Goal: Register for event/course

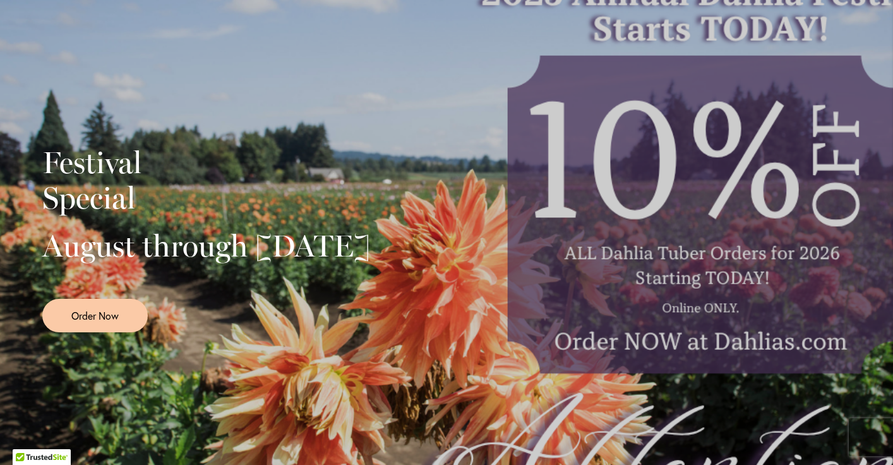
scroll to position [260, 0]
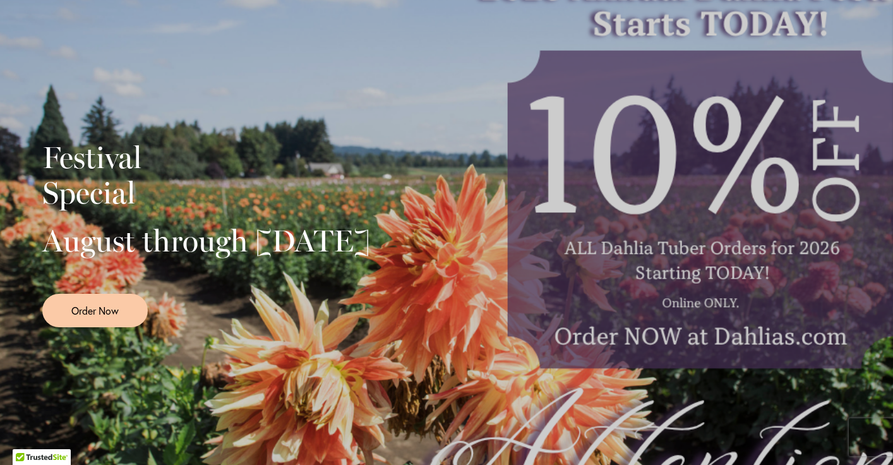
click at [112, 318] on span "Order Now" at bounding box center [94, 310] width 47 height 15
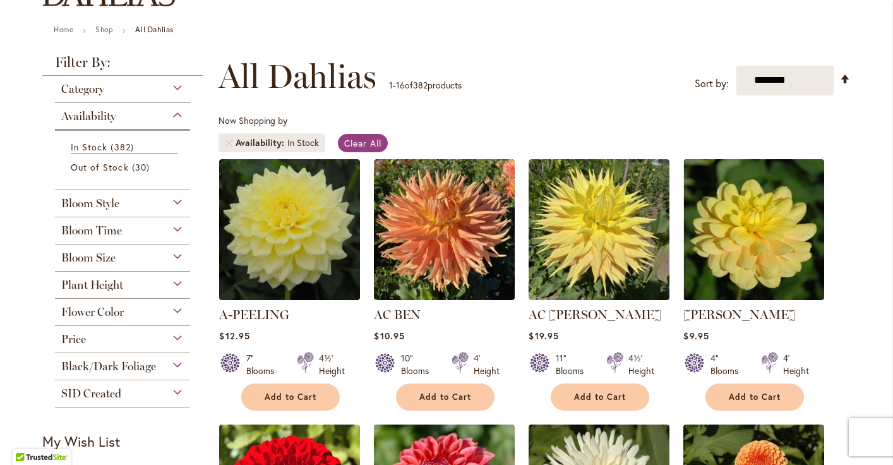
scroll to position [123, 0]
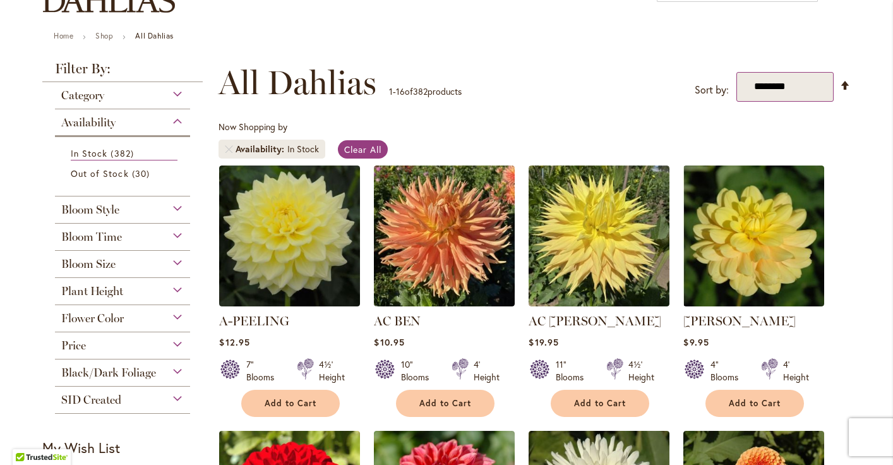
click at [757, 89] on select "**********" at bounding box center [786, 87] width 98 height 30
select select "*****"
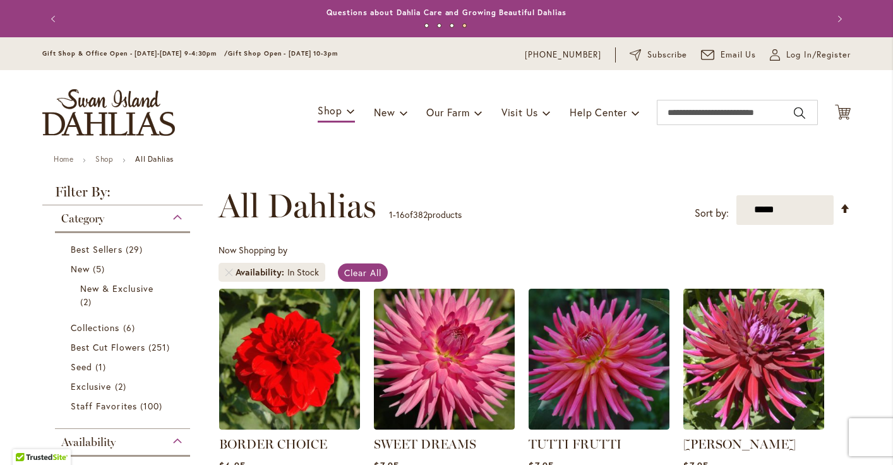
click at [150, 99] on img "store logo" at bounding box center [108, 112] width 133 height 47
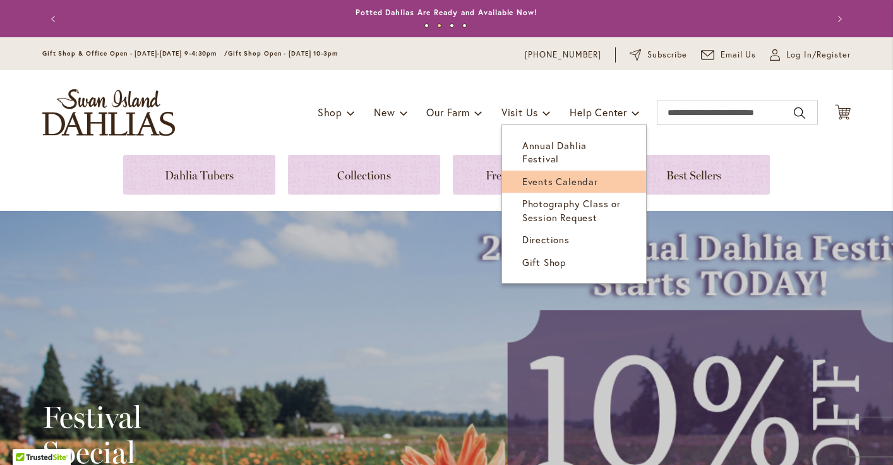
click at [539, 175] on span "Events Calendar" at bounding box center [561, 181] width 76 height 13
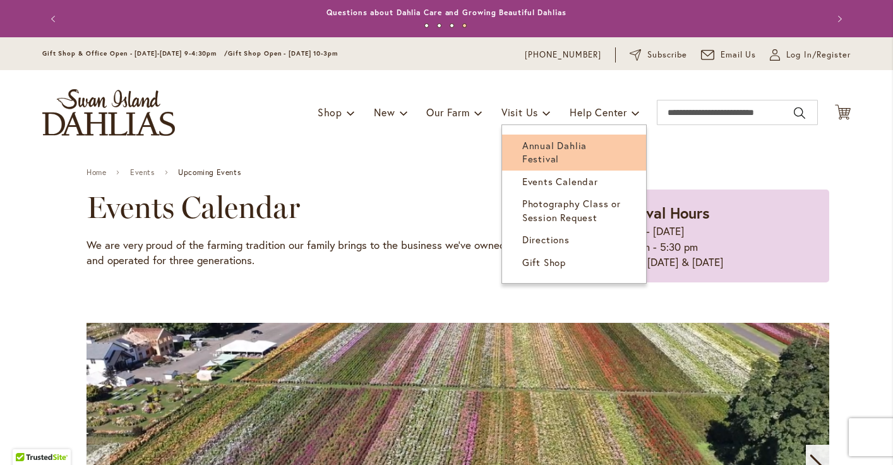
click at [519, 140] on link "Annual Dahlia Festival" at bounding box center [574, 153] width 144 height 36
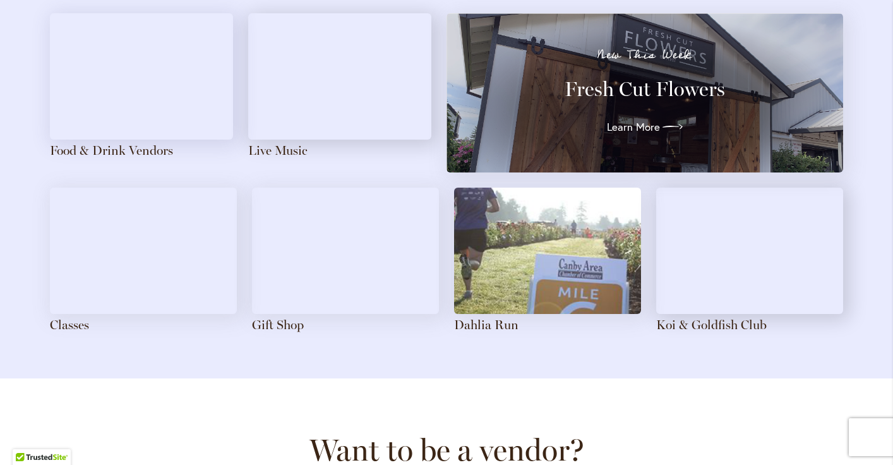
scroll to position [1465, 0]
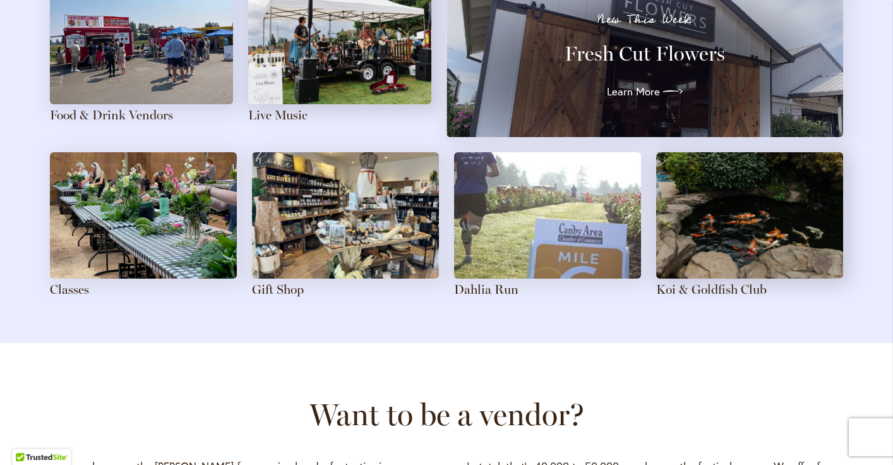
click at [190, 205] on img at bounding box center [143, 215] width 187 height 126
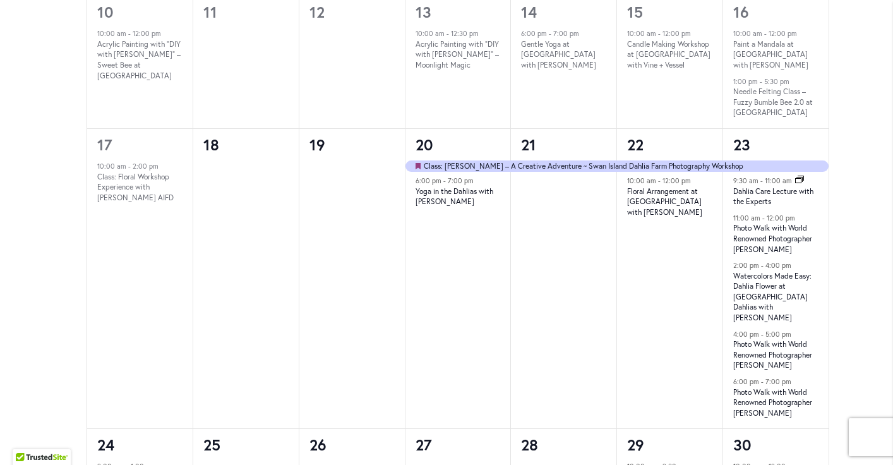
scroll to position [1015, 0]
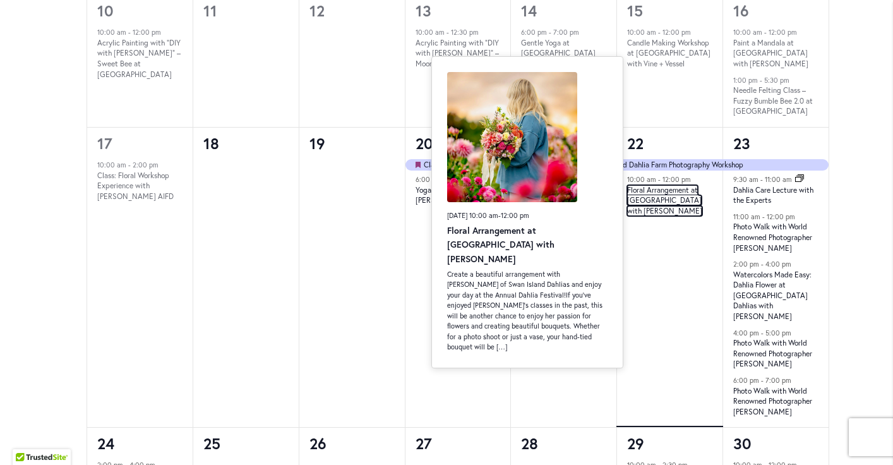
click at [658, 196] on link "Floral Arrangement at [GEOGRAPHIC_DATA] with [PERSON_NAME]" at bounding box center [664, 200] width 75 height 31
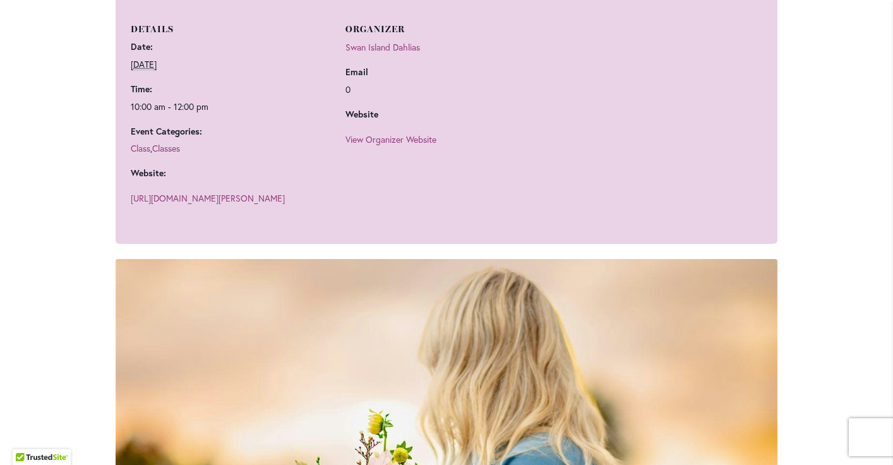
scroll to position [911, 0]
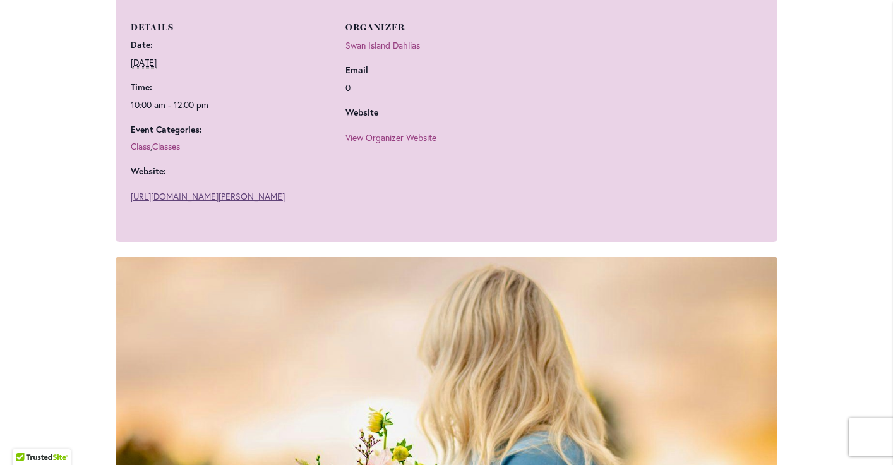
click at [209, 202] on link "[URL][DOMAIN_NAME][PERSON_NAME]" at bounding box center [208, 196] width 154 height 12
